Goal: Task Accomplishment & Management: Manage account settings

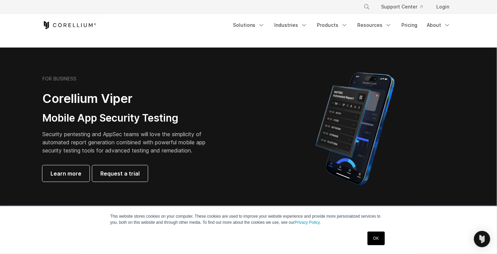
scroll to position [173, 0]
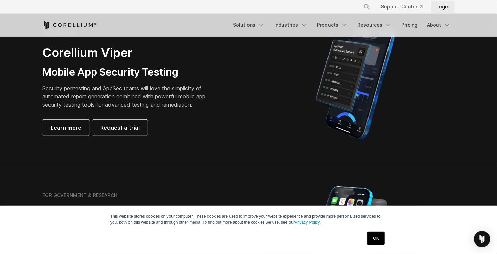
click at [441, 6] on link "Login" at bounding box center [443, 7] width 24 height 12
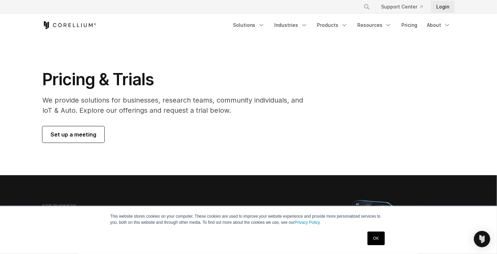
click at [447, 10] on link "Login" at bounding box center [443, 7] width 24 height 12
